Goal: Communication & Community: Answer question/provide support

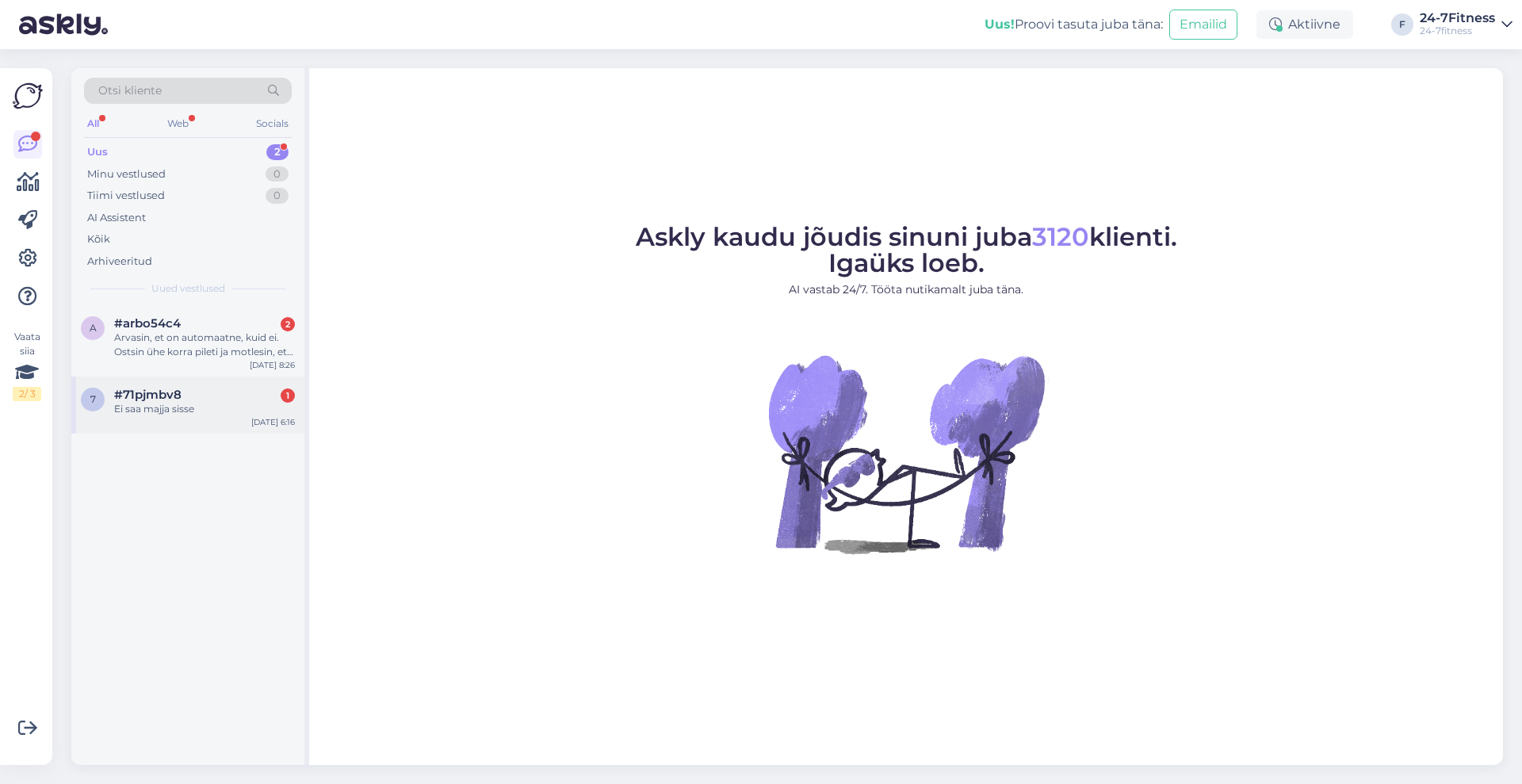
click at [190, 377] on div "7 #71pjmbv8 1 Ei saa majja sisse [DATE] 6:16" at bounding box center [188, 404] width 233 height 57
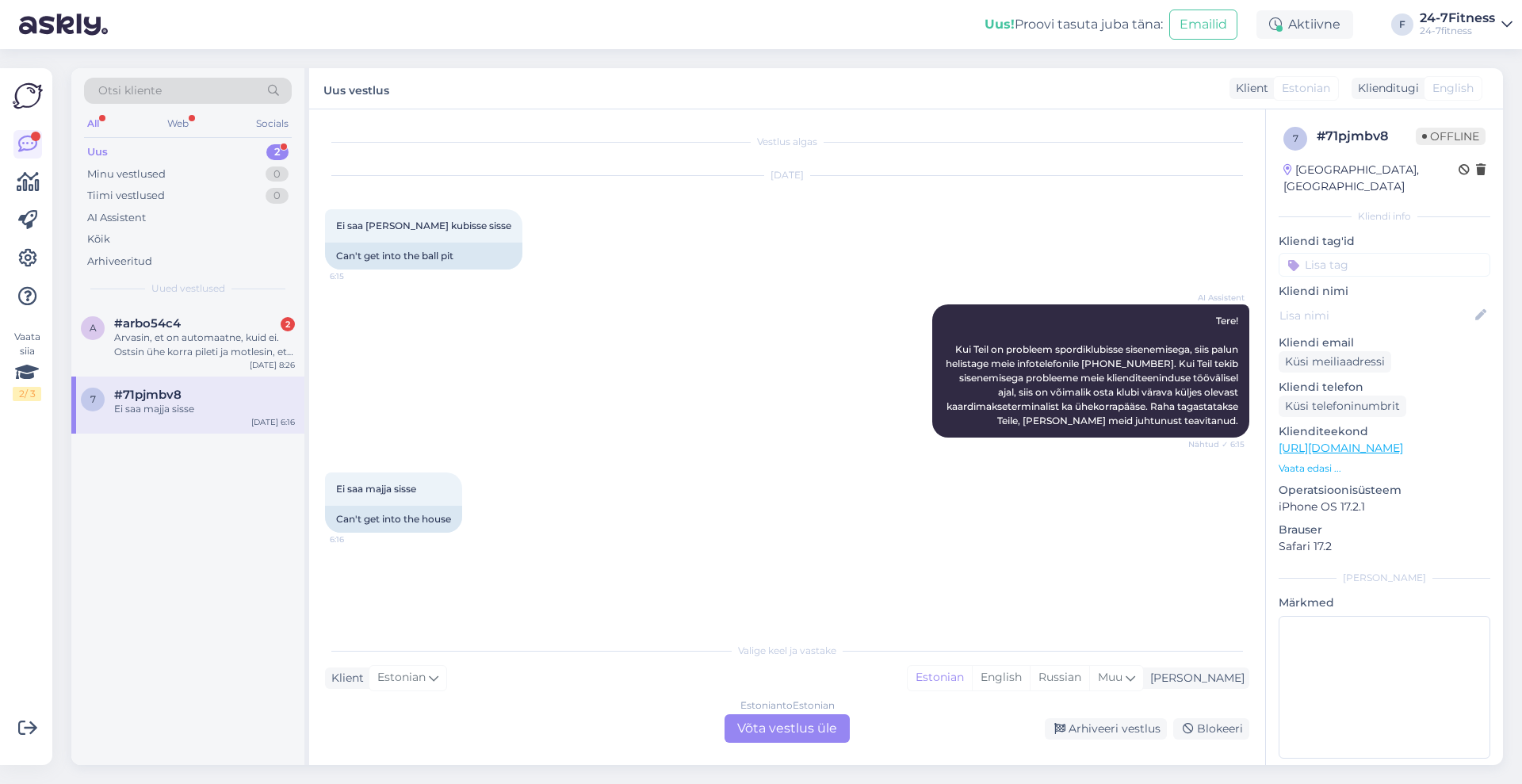
click at [767, 726] on div "Estonian to Estonian Võta vestlus üle" at bounding box center [787, 728] width 125 height 29
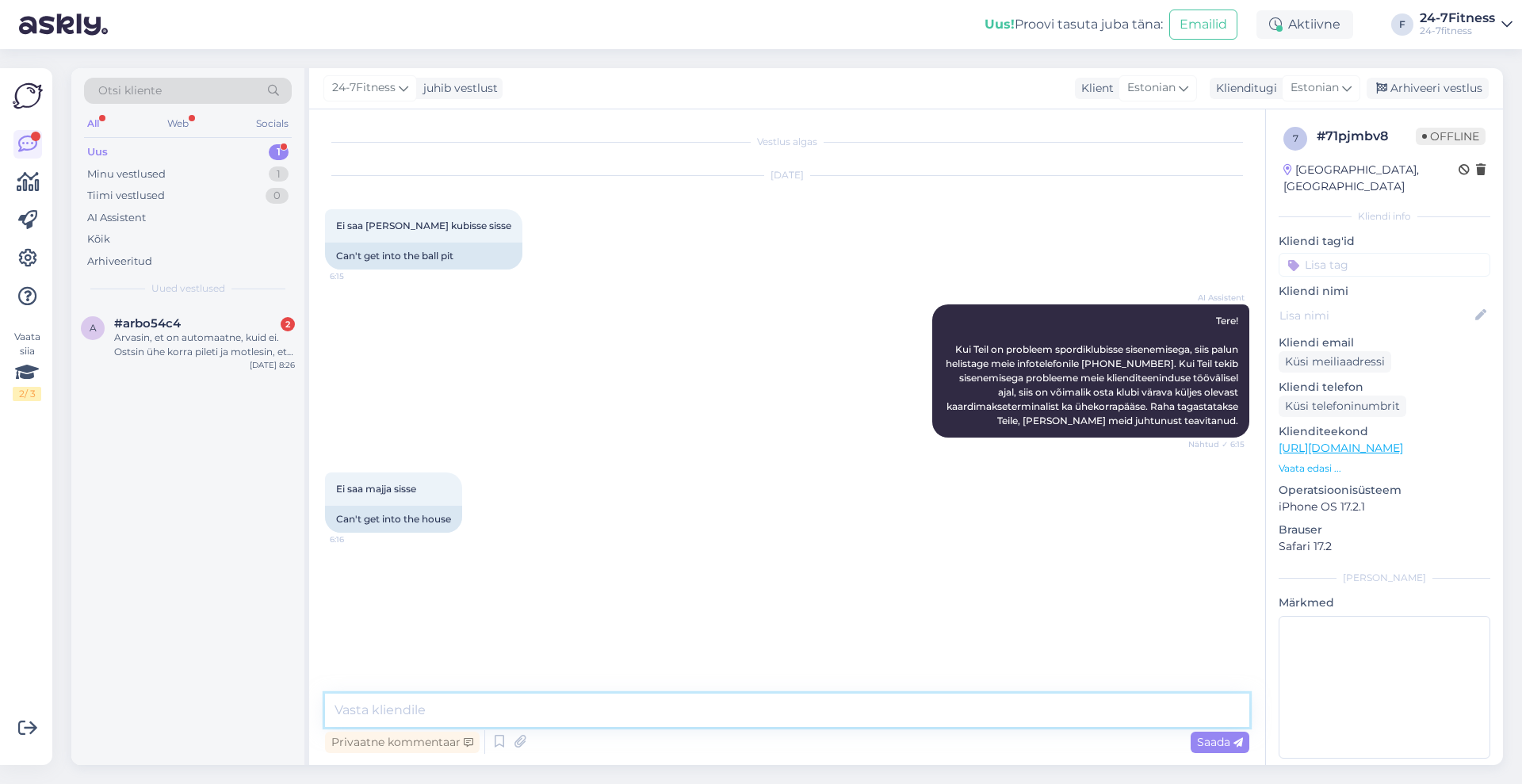
click at [768, 724] on textarea at bounding box center [787, 710] width 924 height 34
paste textarea "Välisuks avatud 07.00-22.00. 22.01-06.59 saab siseneda klubisse liikmekaarti võ…"
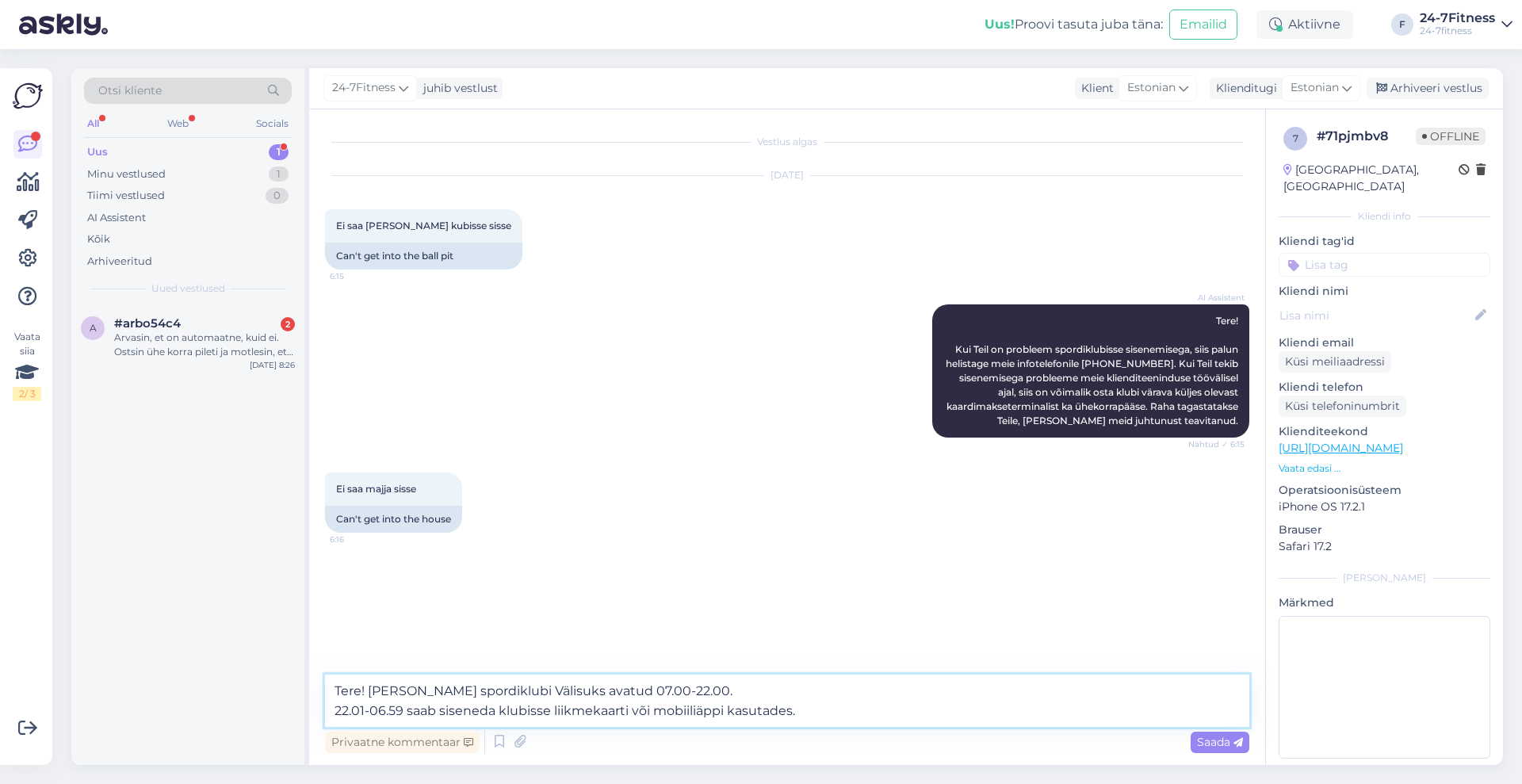
click at [484, 689] on textarea "Tere! [PERSON_NAME] spordiklubi Välisuks avatud 07.00-22.00. 22.01-06.59 saab s…" at bounding box center [787, 700] width 924 height 52
click at [532, 692] on textarea "Tere! [PERSON_NAME] spordiklubi välisuks avatud 07.00-22.00. 22.01-06.59 saab s…" at bounding box center [787, 700] width 924 height 52
click at [595, 694] on textarea "Tere! [PERSON_NAME] spordiklubi välisuks on avatud 07.00-22.00. 22.01-06.59 saa…" at bounding box center [787, 700] width 924 height 52
click at [335, 707] on textarea "Tere! [PERSON_NAME] spordiklubi välisuks on avatud iga päeav 07.00-22.00. 22.01…" at bounding box center [787, 700] width 924 height 52
type textarea "Tere! [PERSON_NAME] spordiklubi välisuks on avatud iga päeav 07.00-22.00. Vahem…"
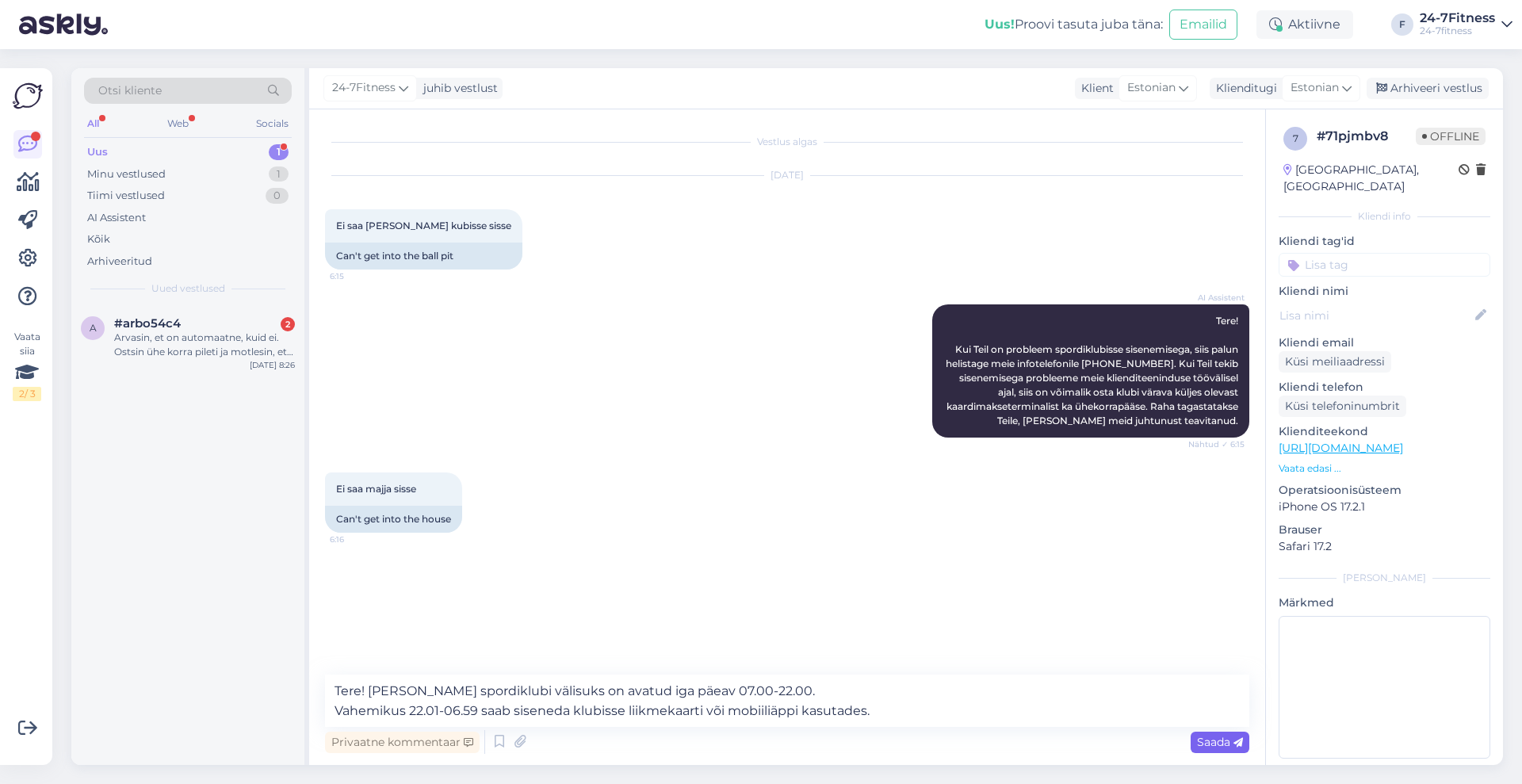
click at [1218, 738] on span "Saada" at bounding box center [1220, 742] width 46 height 14
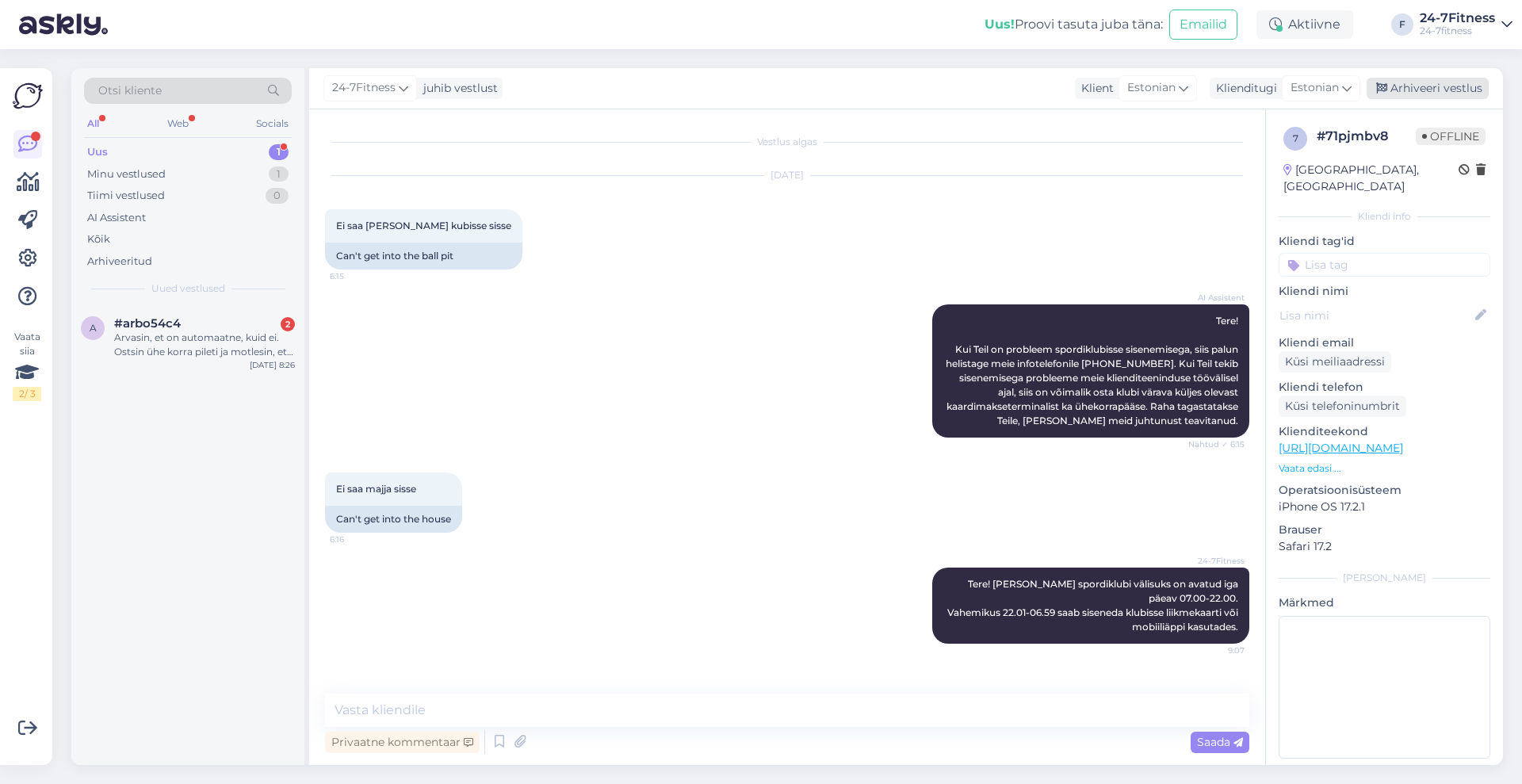
click at [1435, 90] on div "Arhiveeri vestlus" at bounding box center [1427, 89] width 122 height 21
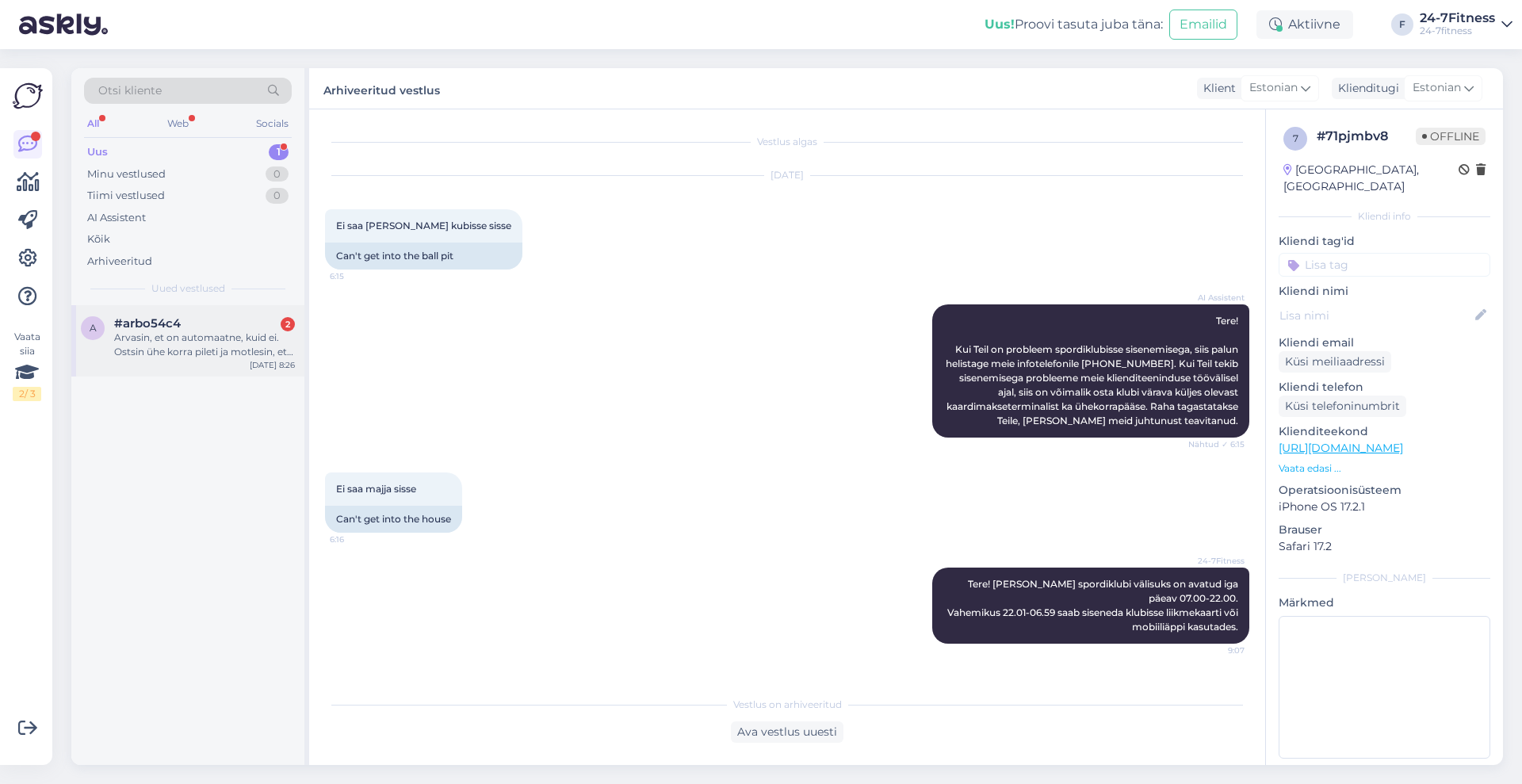
click at [217, 340] on div "Arvasin, et on automaatne, kuid ei. Ostsin ühe korra pileti ja motlesin, et tas…" at bounding box center [205, 344] width 181 height 29
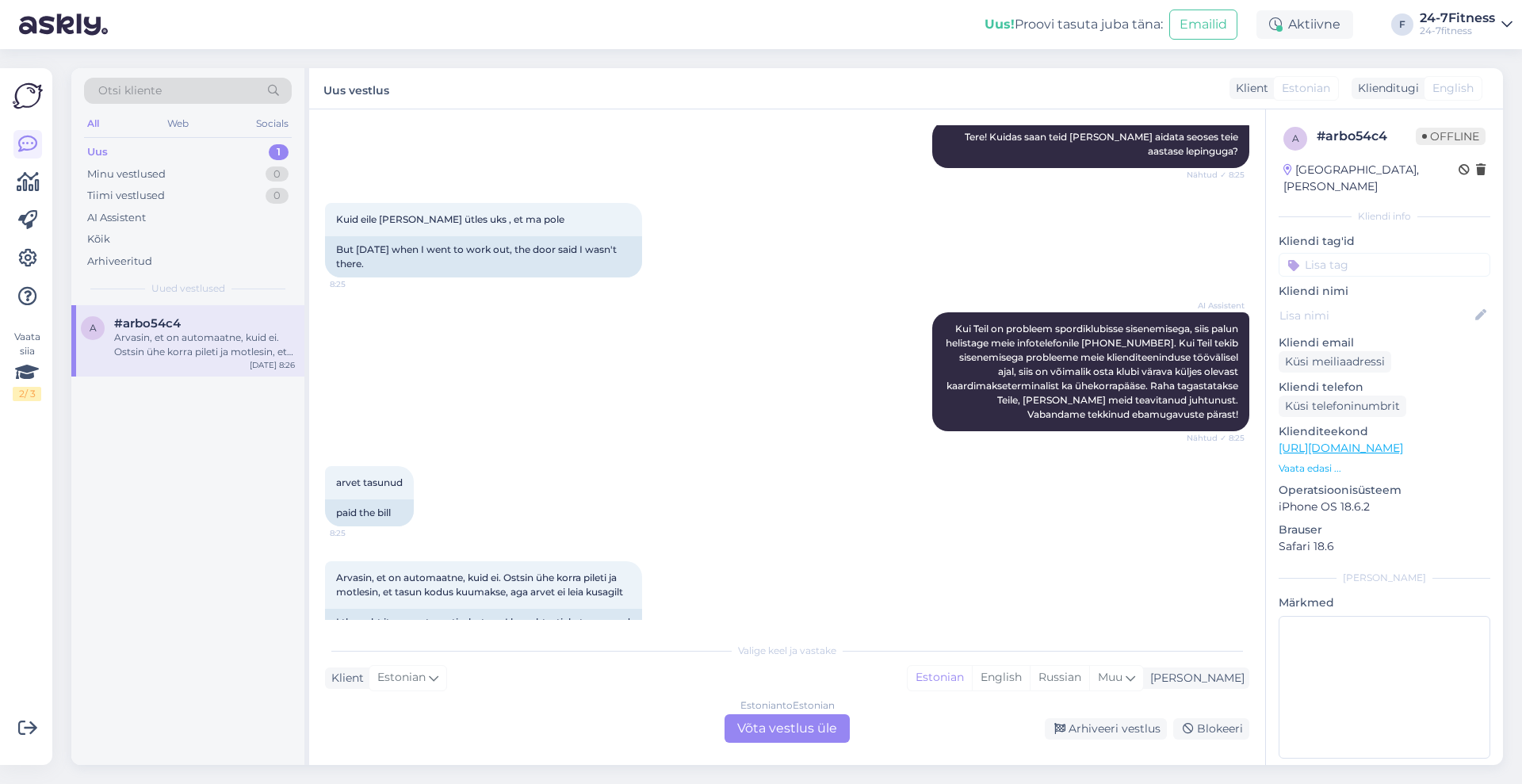
scroll to position [260, 0]
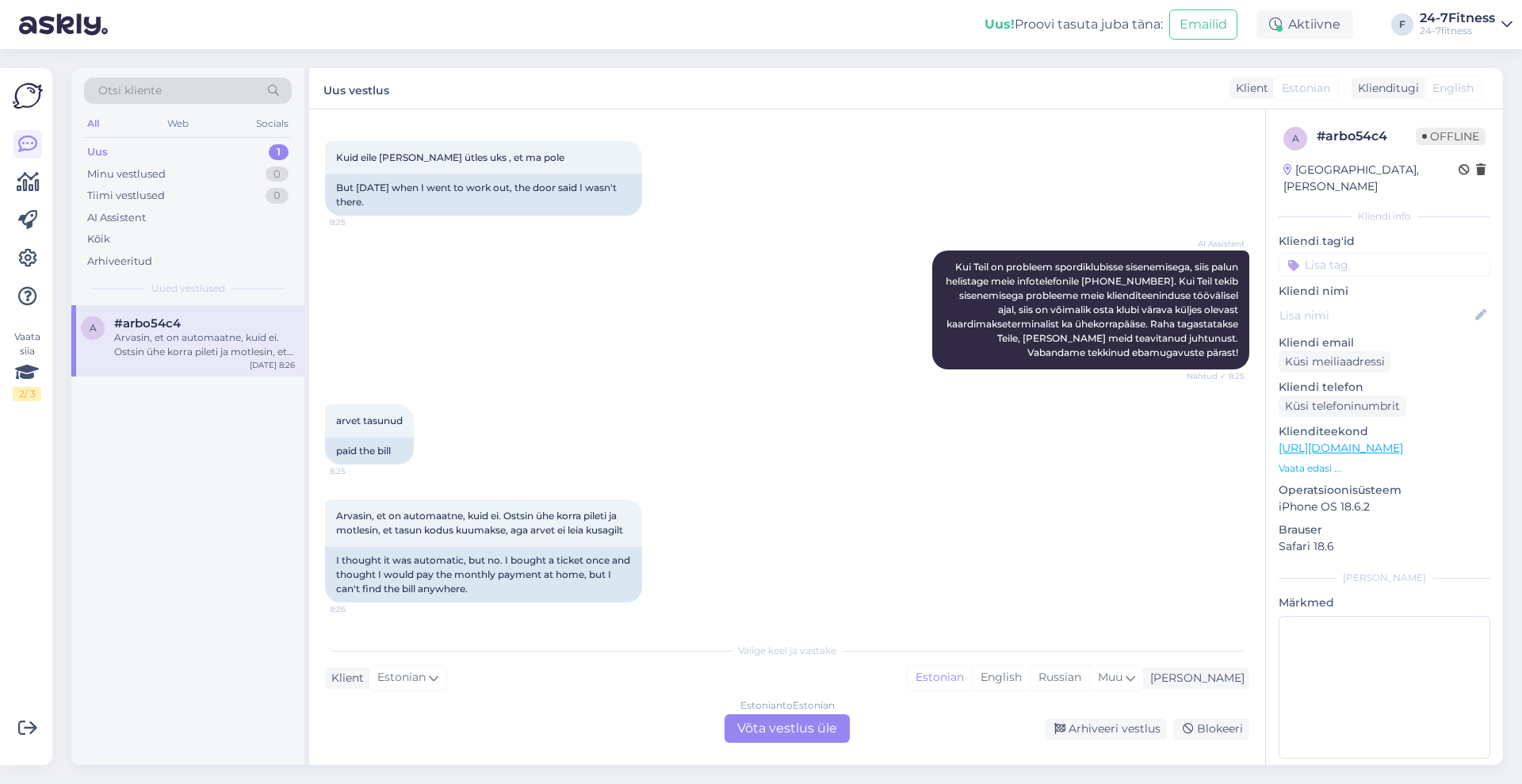
click at [761, 726] on div "Estonian to Estonian Võta vestlus üle" at bounding box center [787, 728] width 125 height 29
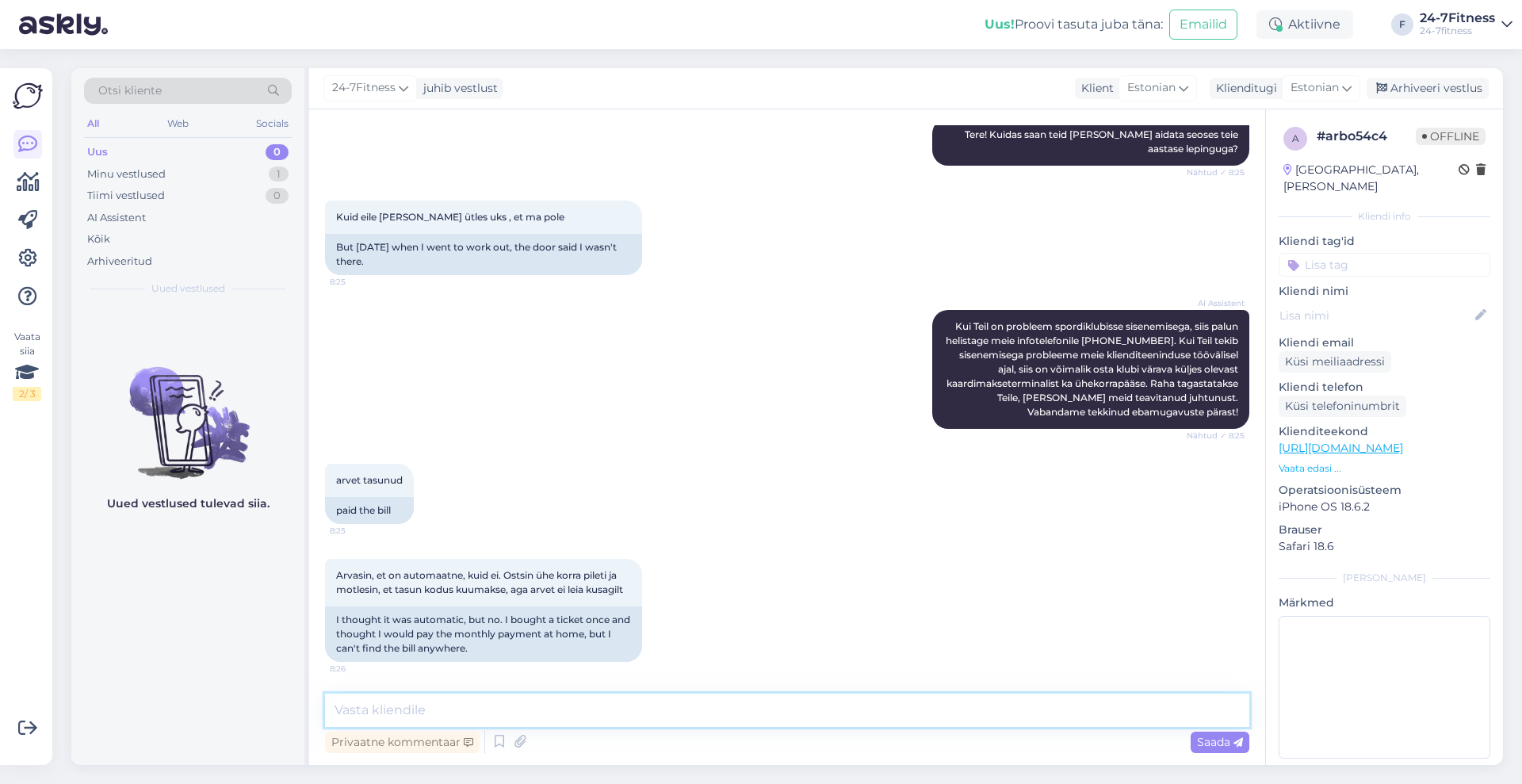
click at [767, 709] on textarea at bounding box center [787, 710] width 924 height 34
click at [757, 711] on textarea "Tere! Palum ekõik arvetega seotud küsimused saata meile e-maili tel [EMAIL_ADDR…" at bounding box center [787, 710] width 924 height 34
click at [943, 718] on textarea "Tere! Palum ekõik arvetega seotud küsimused saata meile e-[PERSON_NAME] [EMAIL_…" at bounding box center [787, 710] width 924 height 34
type textarea "Tere! Palum ekõik arvetega seotud küsimused saata meile e-[PERSON_NAME] [EMAIL_…"
click at [1211, 736] on span "Saada" at bounding box center [1220, 742] width 46 height 14
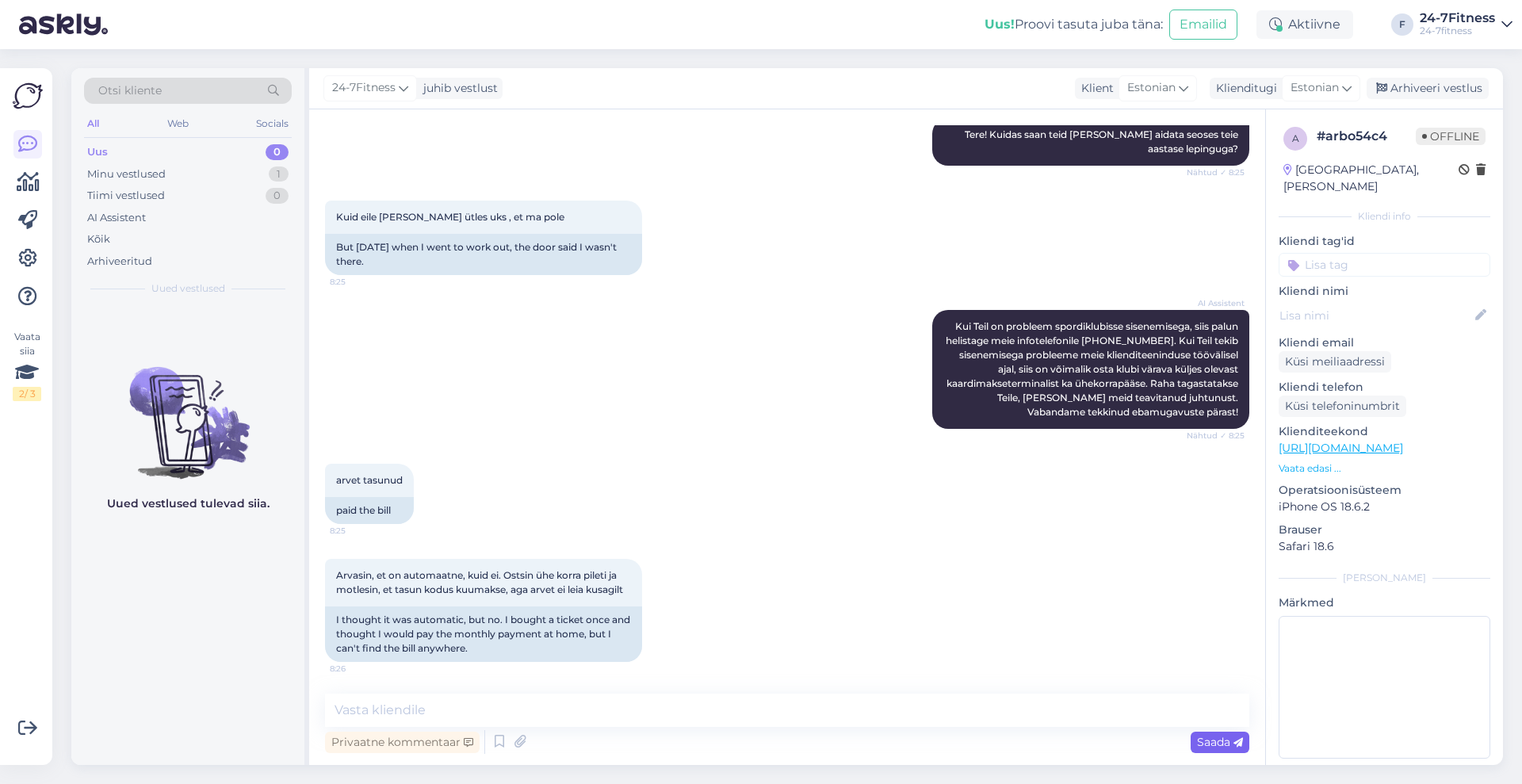
scroll to position [283, 0]
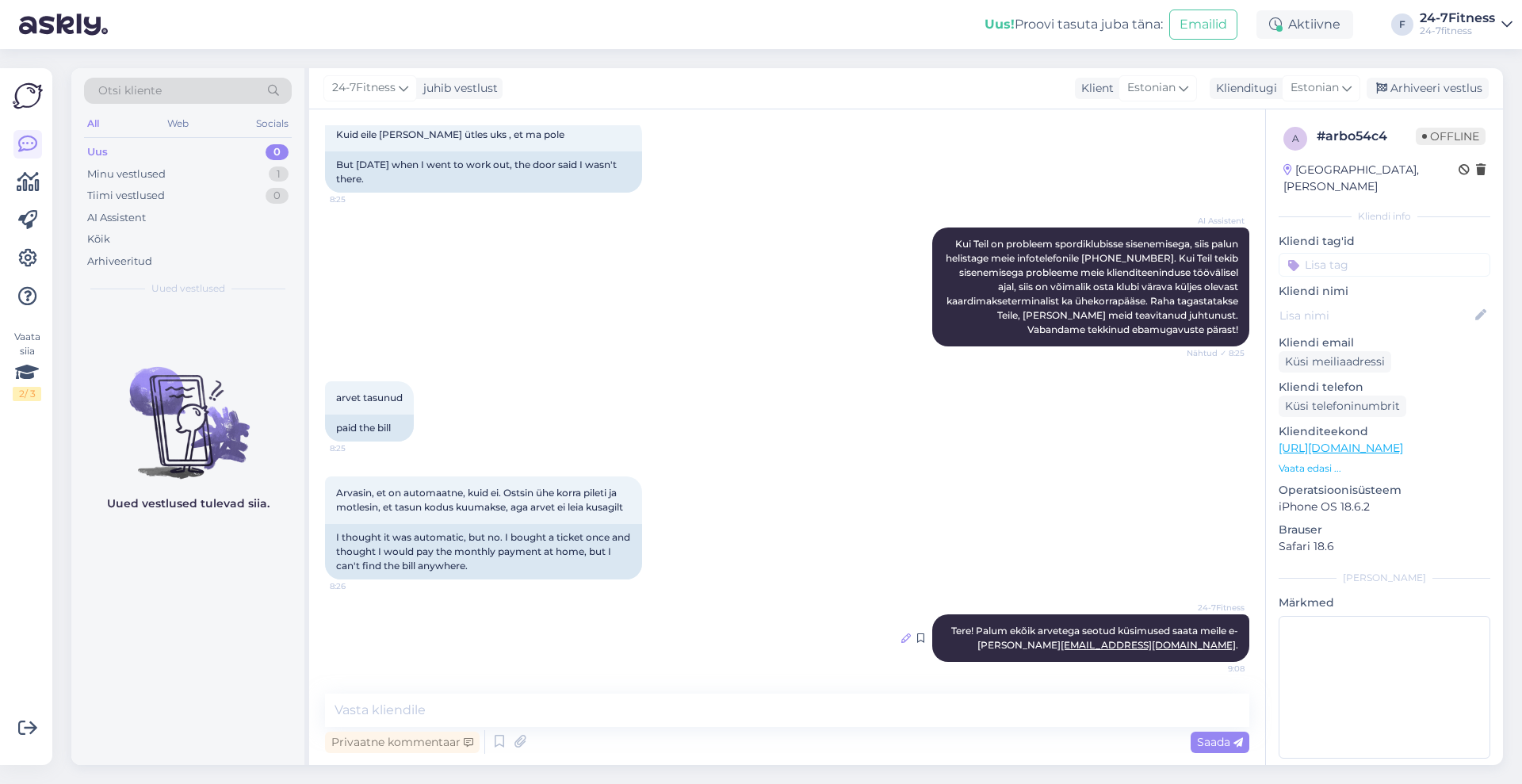
click at [901, 640] on icon at bounding box center [906, 638] width 10 height 10
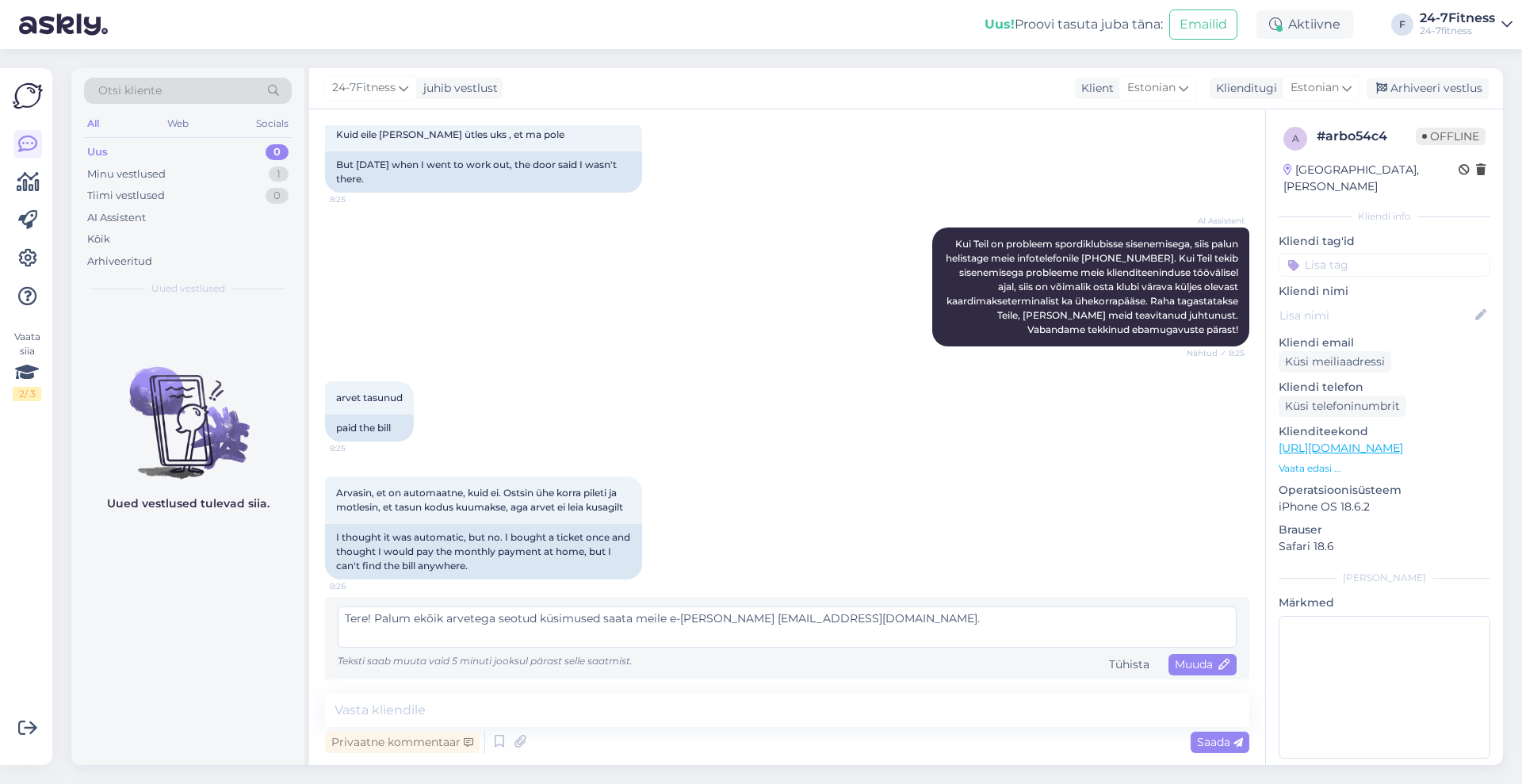
click at [419, 622] on textarea "Tere! Palum ekõik arvetega seotud küsimused saata meile e-[PERSON_NAME] [EMAIL_…" at bounding box center [787, 626] width 899 height 41
type textarea "Tere! Palume kõik arvetega seotud küsimused saata meile e-[PERSON_NAME] [EMAIL_…"
click at [1181, 663] on span "Muuda" at bounding box center [1203, 664] width 56 height 14
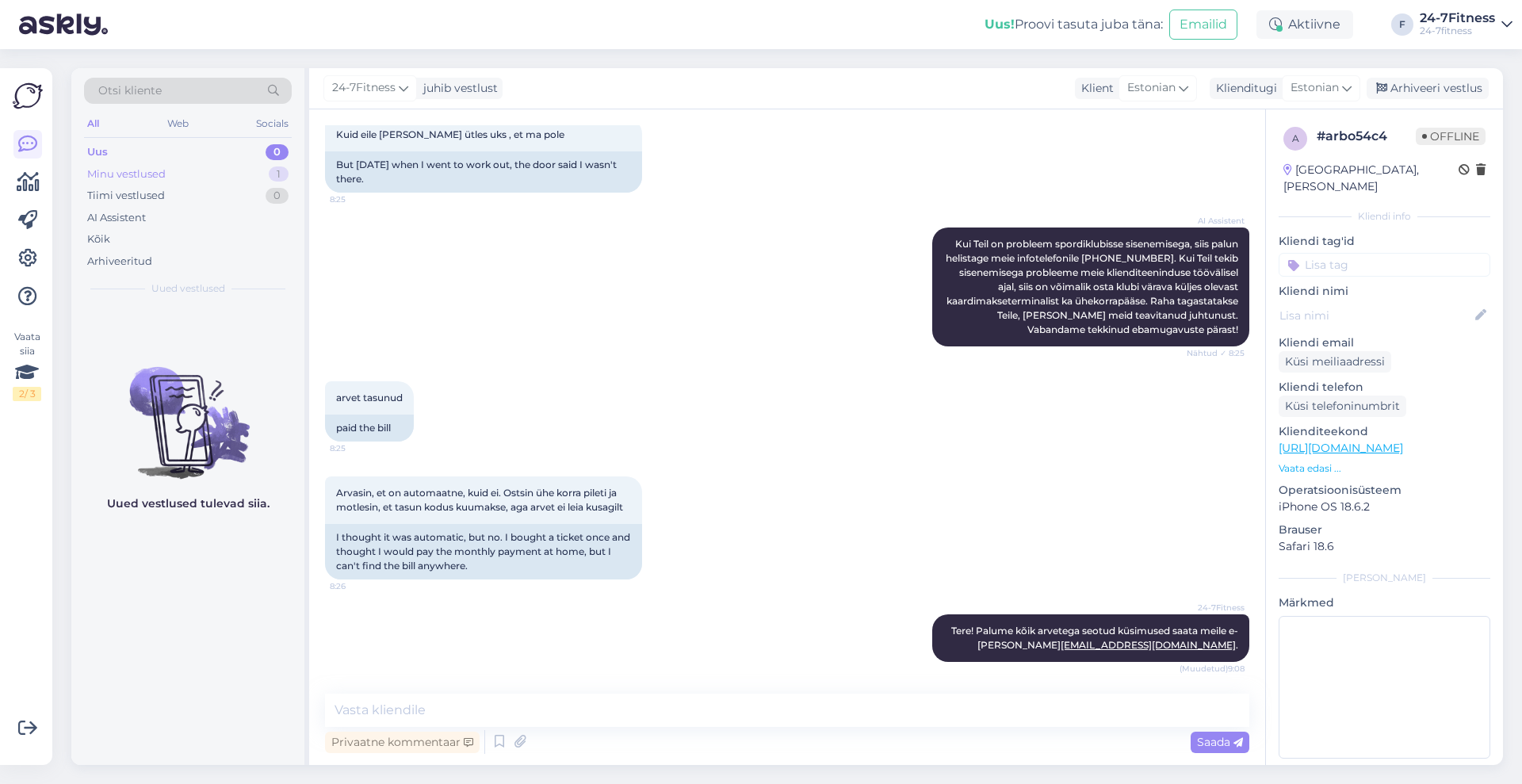
click at [188, 179] on div "Minu vestlused 1" at bounding box center [188, 174] width 208 height 22
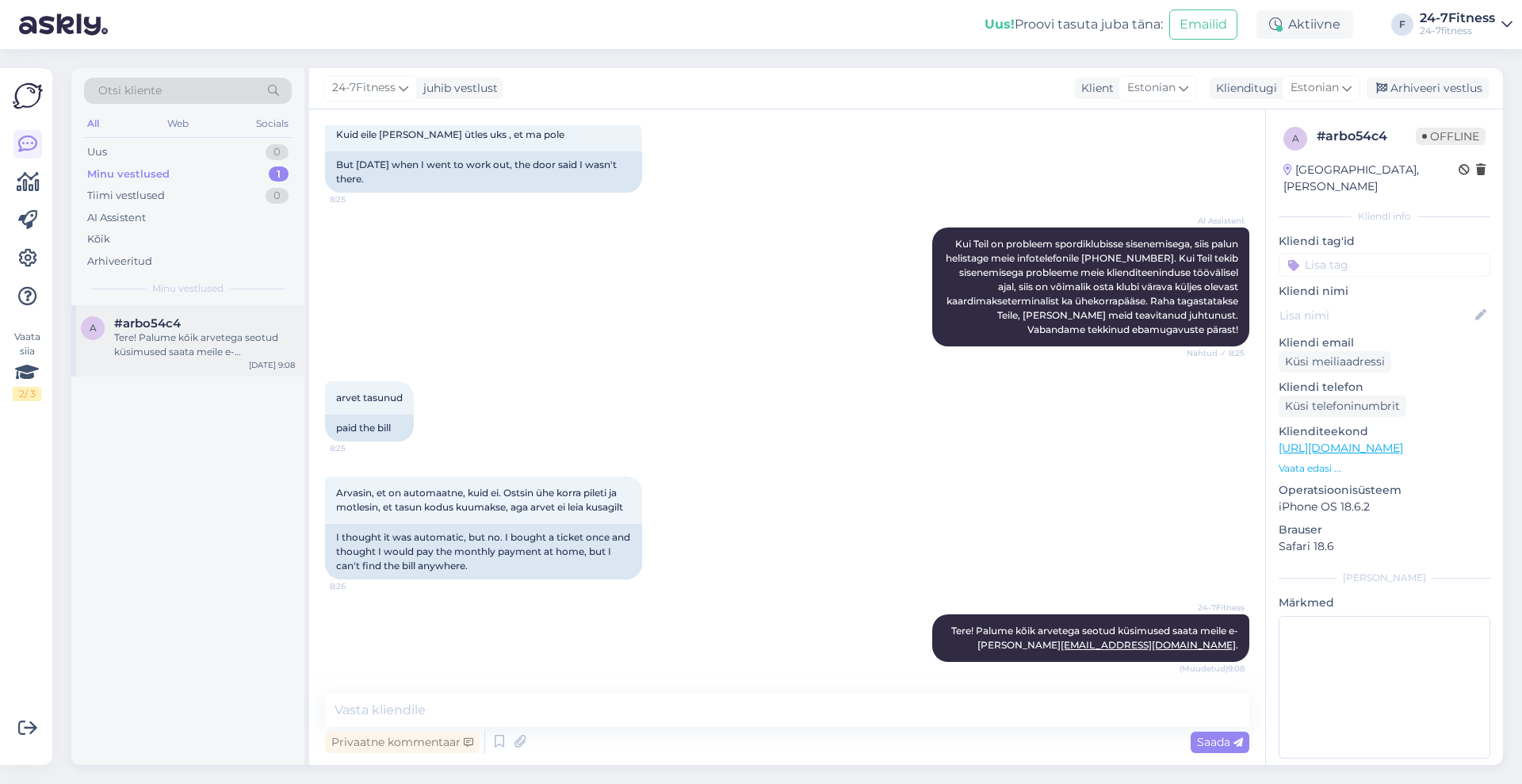
click at [187, 348] on div "Tere! Palume kõik arvetega seotud küsimused saata meile e-[PERSON_NAME] [EMAIL_…" at bounding box center [205, 344] width 181 height 29
click at [1441, 87] on div "Arhiveeri vestlus" at bounding box center [1427, 89] width 122 height 21
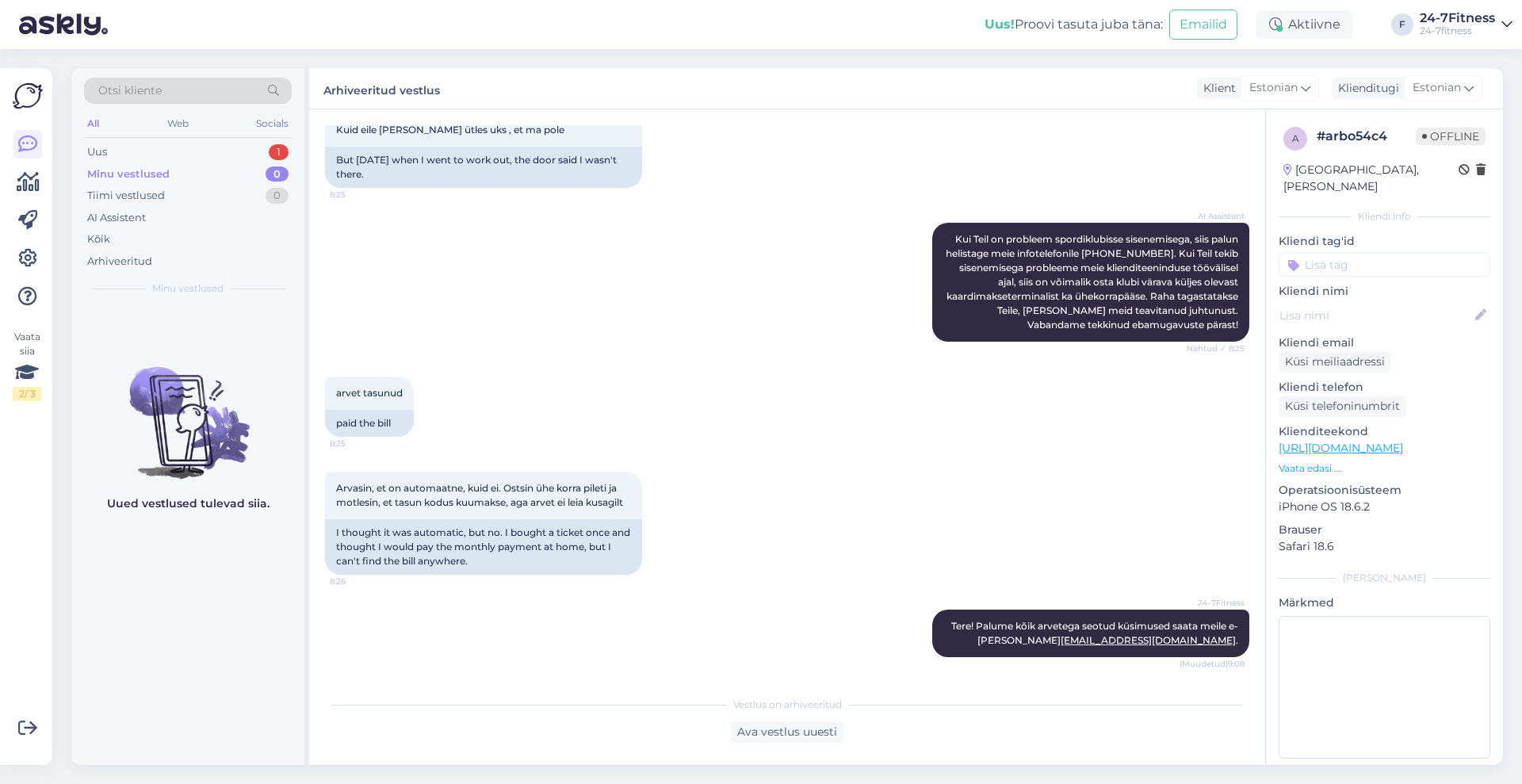
scroll to position [289, 0]
click at [154, 149] on div "Uus 1" at bounding box center [188, 152] width 208 height 22
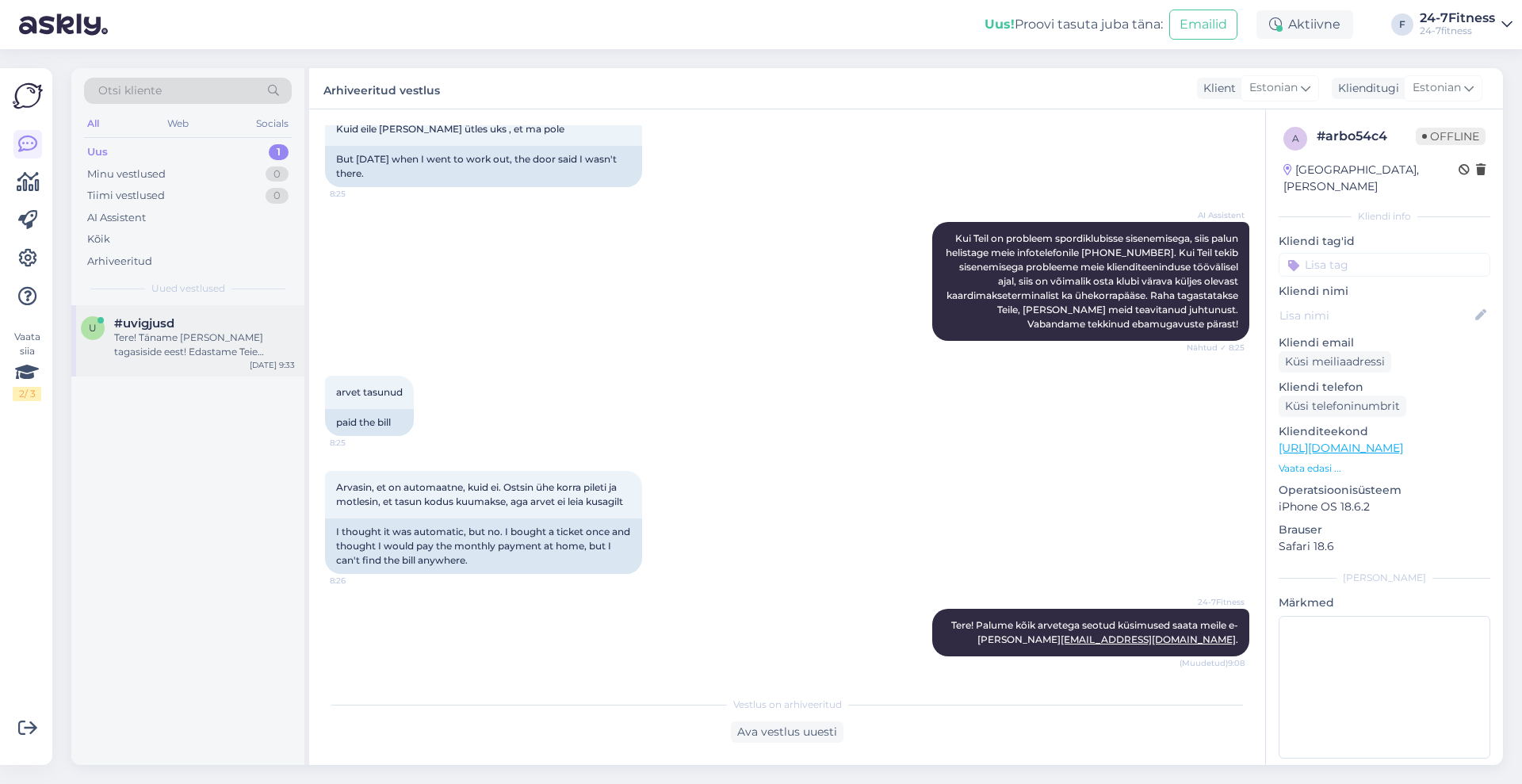
click at [184, 347] on div "Tere! Täname [PERSON_NAME] tagasiside eest! Edastame Teie tähelepaneku meie mee…" at bounding box center [205, 344] width 181 height 29
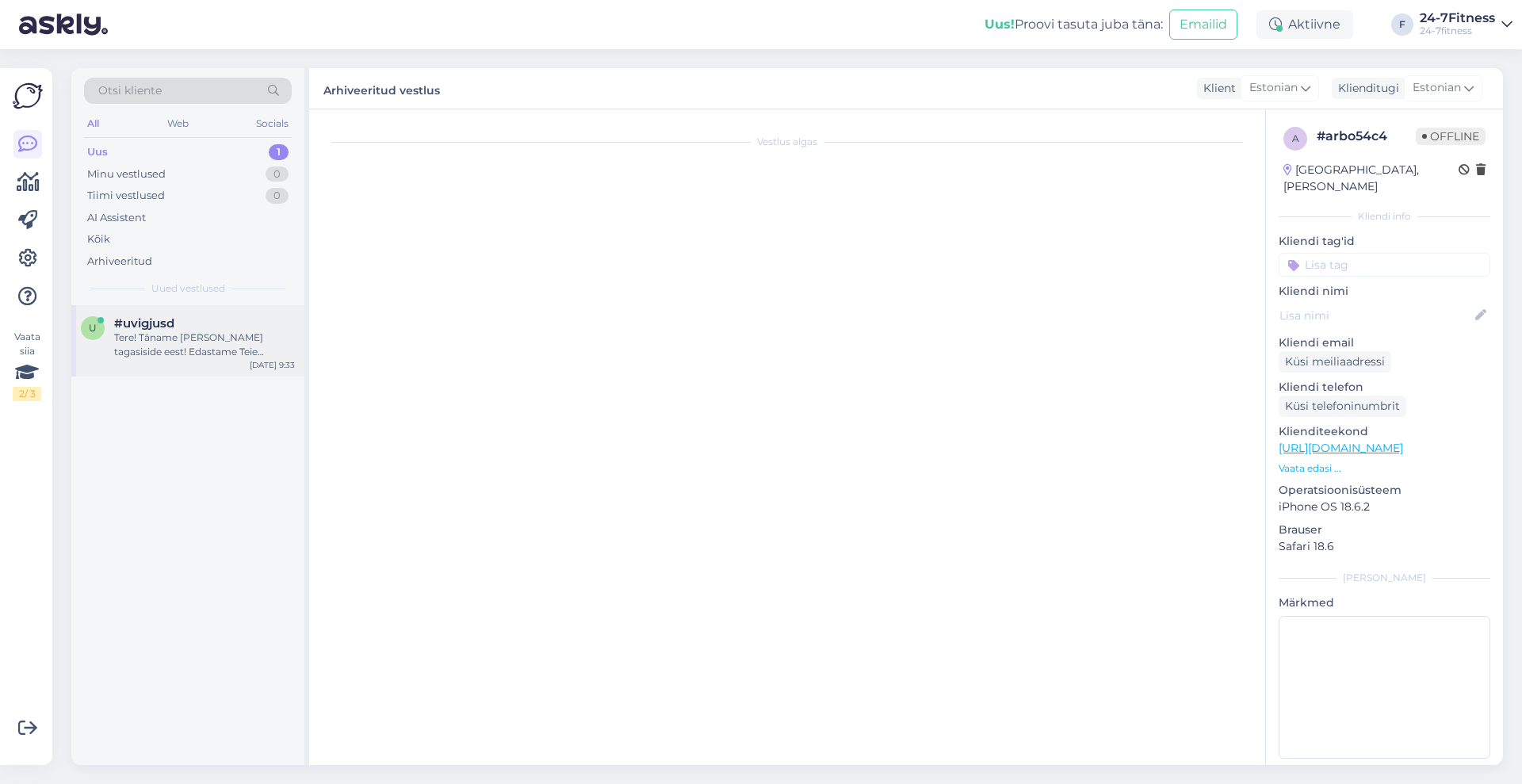
scroll to position [0, 0]
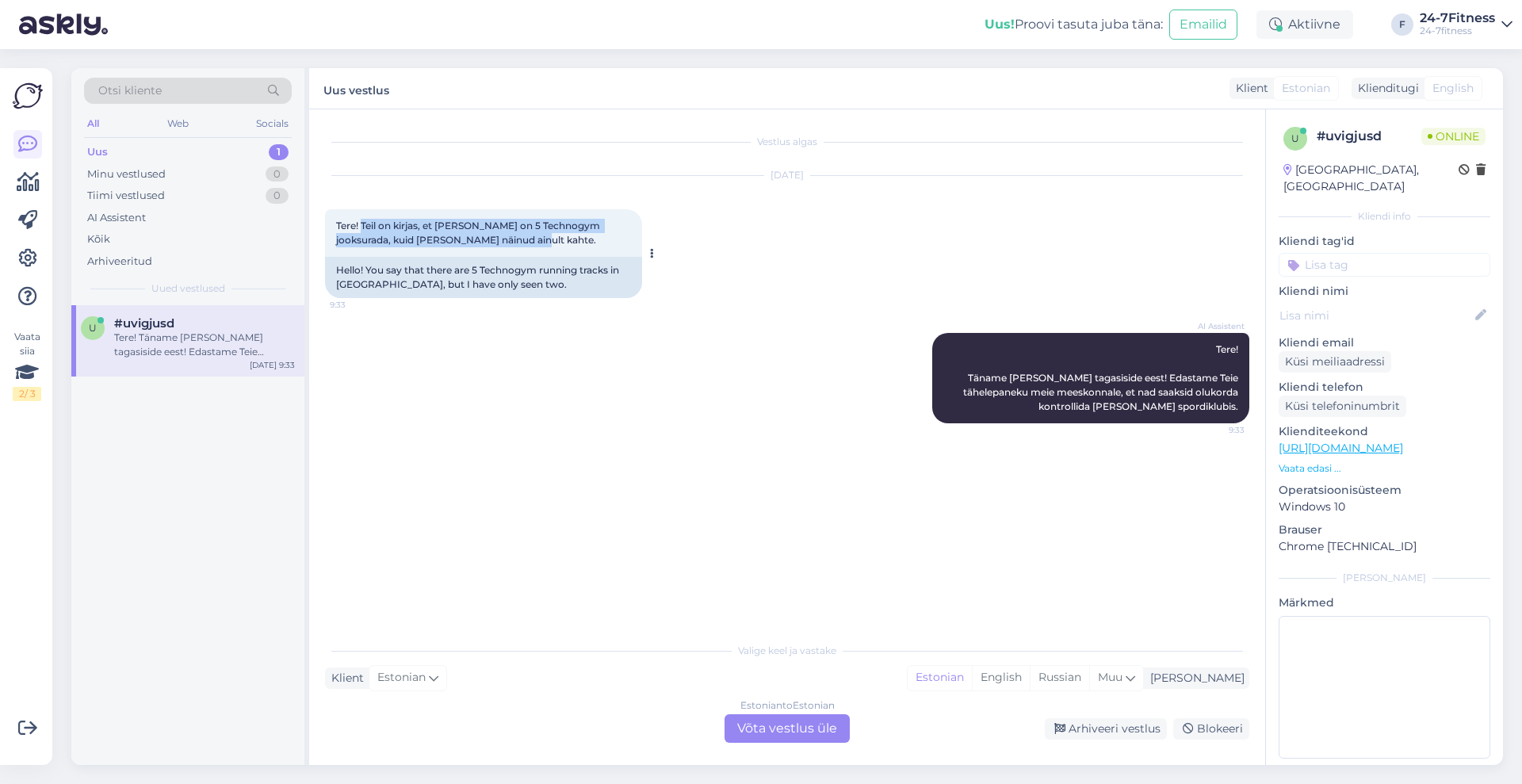
drag, startPoint x: 504, startPoint y: 242, endPoint x: 362, endPoint y: 215, distance: 144.5
click at [362, 215] on div "Tere! Teil on kirjas, et [PERSON_NAME] on 5 Technogym jooksurada, kuid [PERSON_…" at bounding box center [483, 232] width 317 height 47
copy span "Teil on kirjas, et [PERSON_NAME] on 5 Technogym jooksurada, kuid [PERSON_NAME] …"
click at [676, 261] on div "[DATE] Tere! Teil on kirjas, et [PERSON_NAME] on 5 Technogym jooksurada, kuid […" at bounding box center [787, 237] width 924 height 157
drag, startPoint x: 528, startPoint y: 245, endPoint x: 326, endPoint y: 230, distance: 202.6
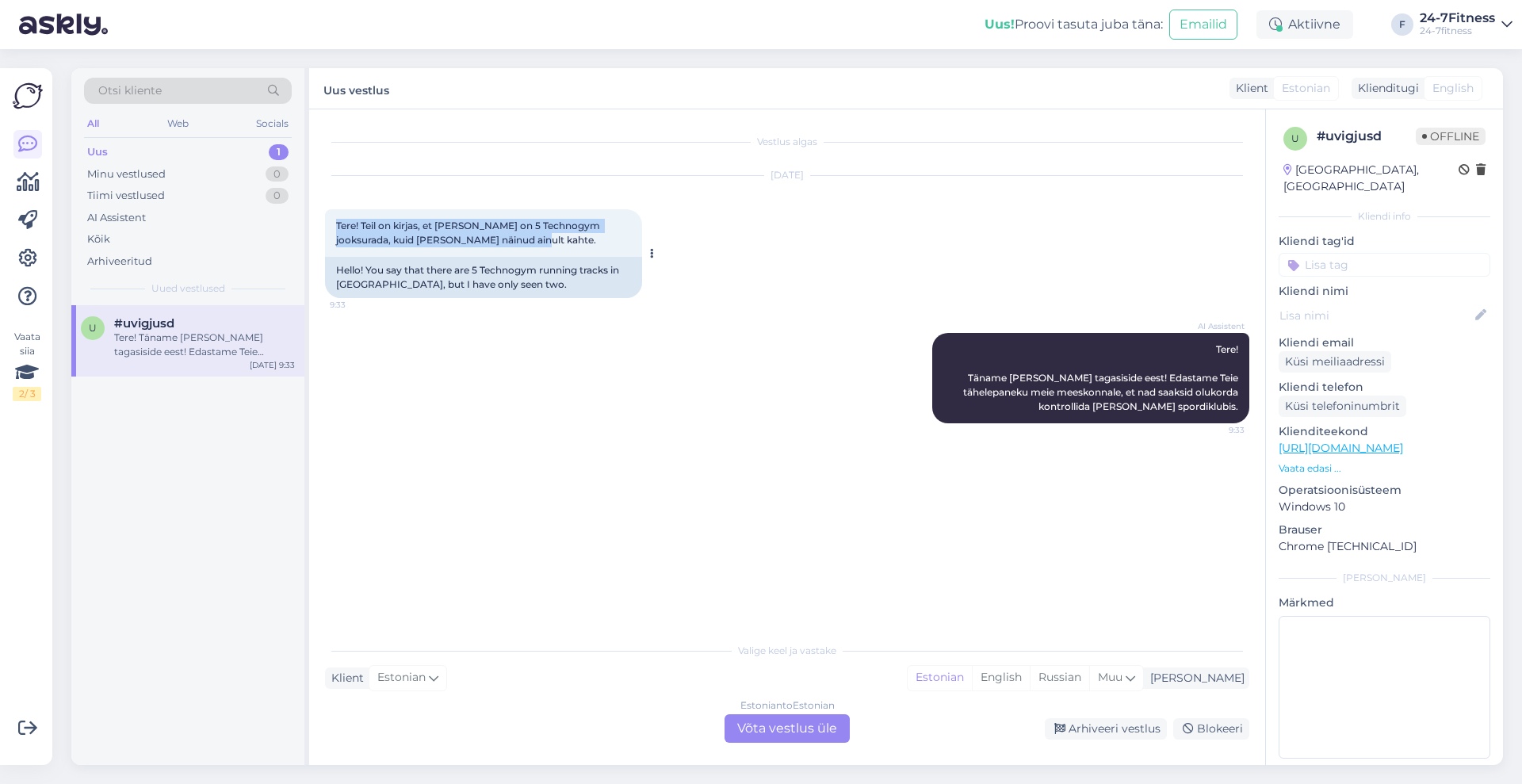
click at [326, 230] on div "Tere! Teil on kirjas, et [PERSON_NAME] on 5 Technogym jooksurada, kuid [PERSON_…" at bounding box center [483, 232] width 317 height 47
copy span "Tere! Teil on kirjas, et [PERSON_NAME] on 5 Technogym jooksurada, kuid [PERSON_…"
